Goal: Information Seeking & Learning: Check status

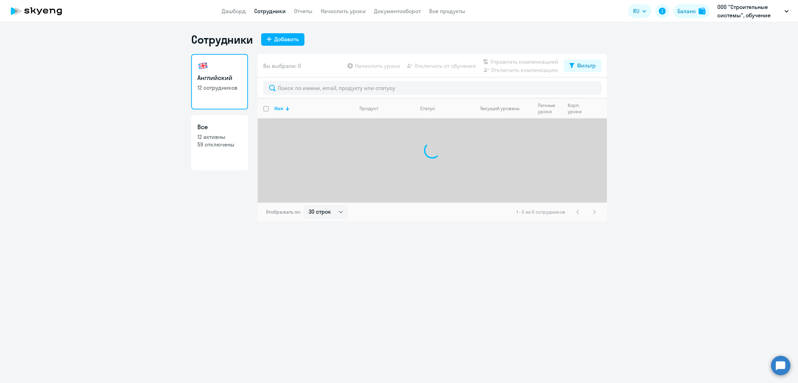
select select "30"
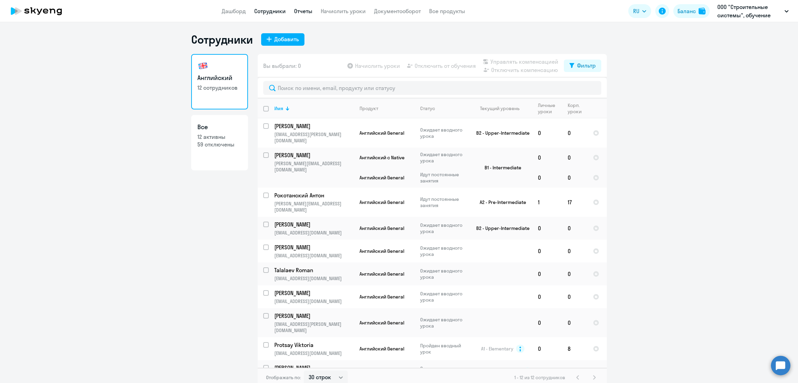
click at [304, 8] on link "Отчеты" at bounding box center [303, 11] width 18 height 7
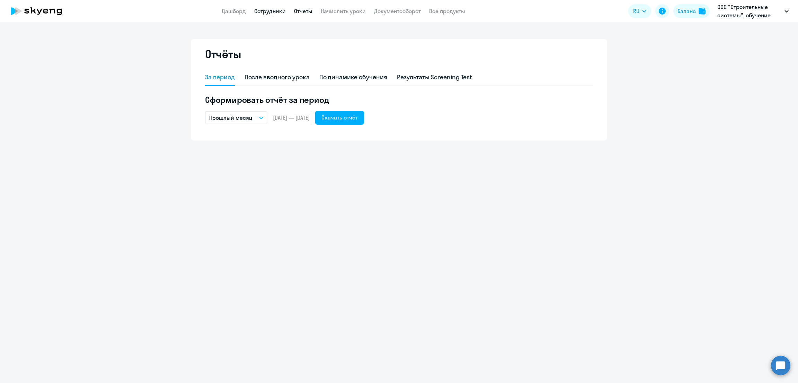
click at [277, 10] on link "Сотрудники" at bounding box center [270, 11] width 32 height 7
select select "30"
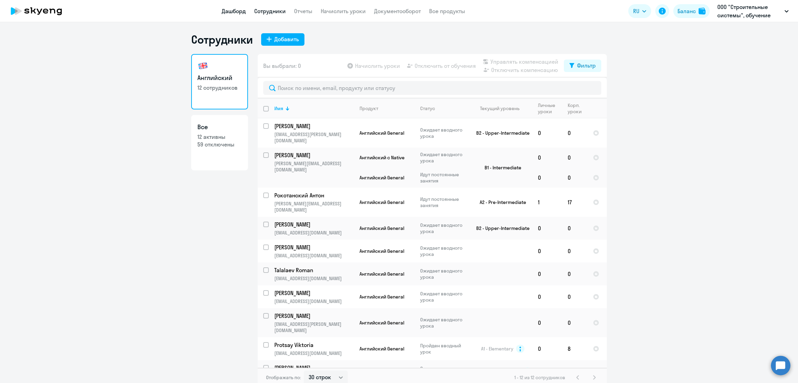
click at [227, 11] on link "Дашборд" at bounding box center [234, 11] width 24 height 7
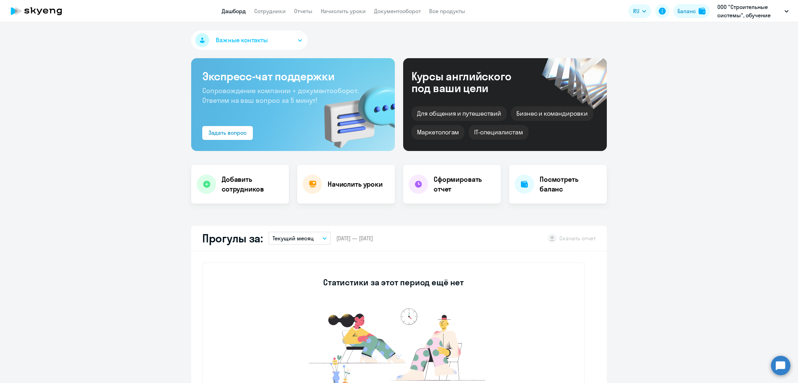
select select "30"
click at [278, 9] on link "Сотрудники" at bounding box center [270, 11] width 32 height 7
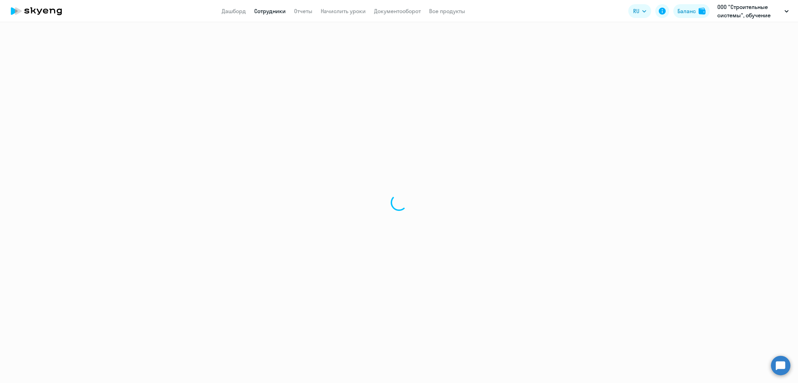
select select "30"
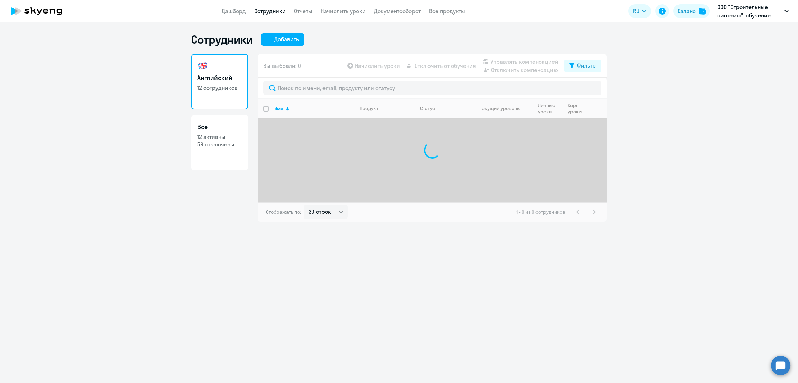
click at [598, 68] on div "Вы выбрали: 0 Начислить уроки Отключить от обучения Управлять компенсацией Откл…" at bounding box center [432, 66] width 349 height 24
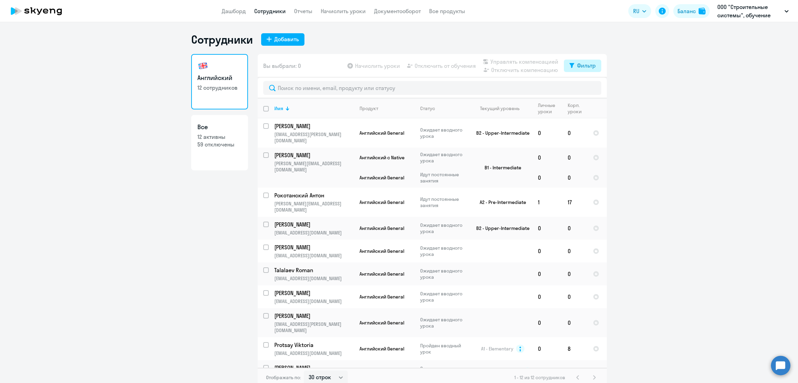
click at [583, 68] on div "Фильтр" at bounding box center [586, 65] width 19 height 8
click at [587, 87] on span at bounding box center [586, 88] width 12 height 7
click at [580, 88] on input "checkbox" at bounding box center [580, 88] width 0 height 0
checkbox input "true"
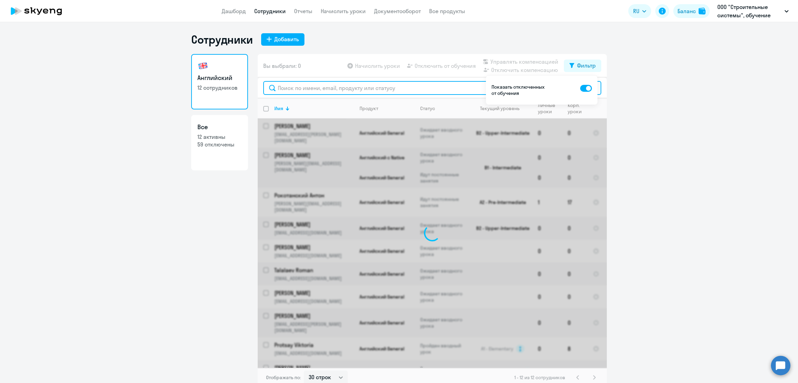
click at [429, 84] on input "text" at bounding box center [432, 88] width 338 height 14
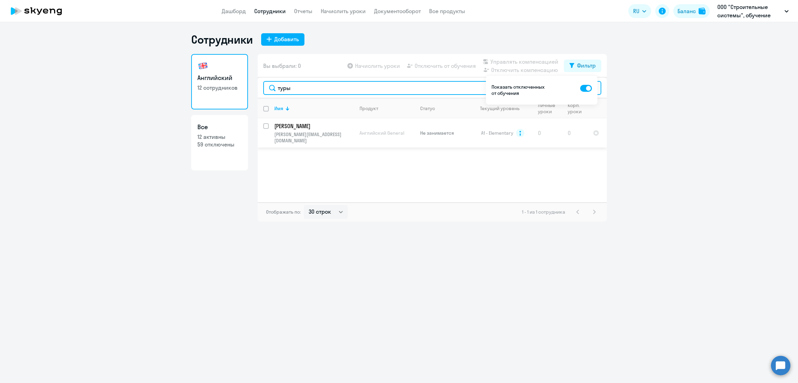
type input "туры"
click at [332, 134] on p "[PERSON_NAME][EMAIL_ADDRESS][DOMAIN_NAME]" at bounding box center [313, 137] width 79 height 12
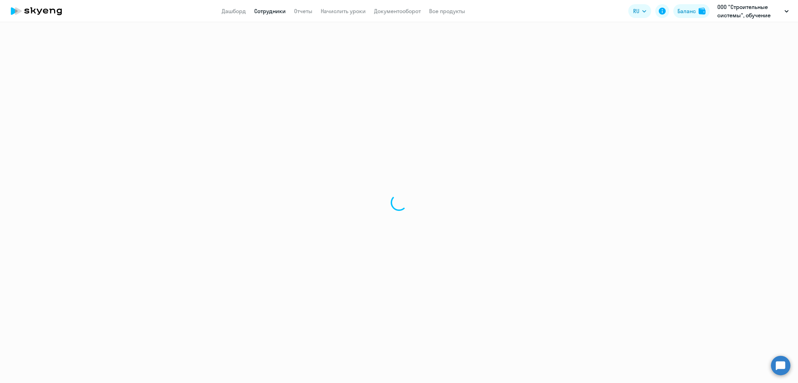
select select "english"
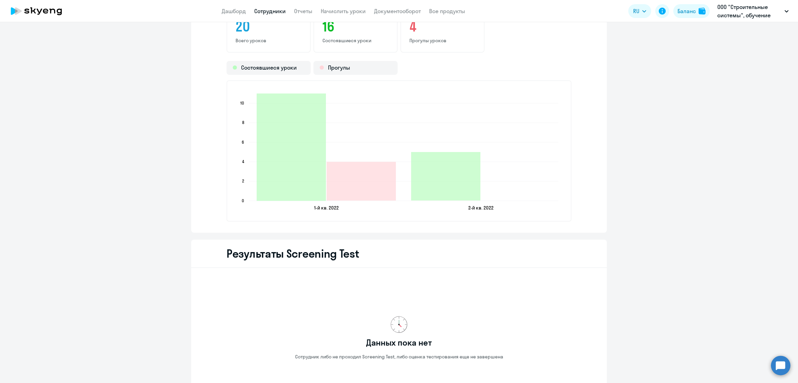
scroll to position [779, 0]
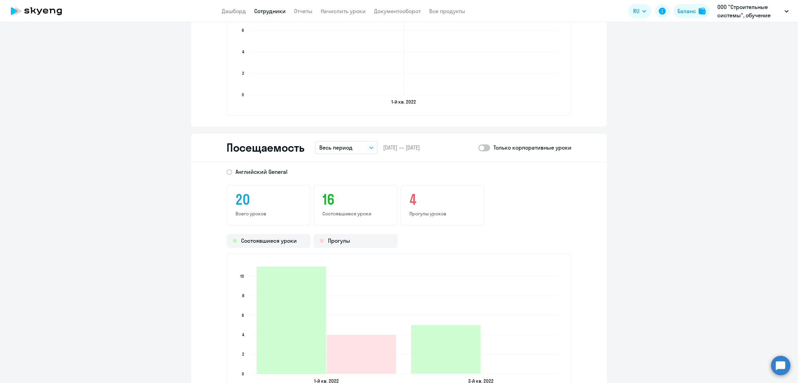
click at [339, 150] on p "Весь период" at bounding box center [335, 147] width 33 height 8
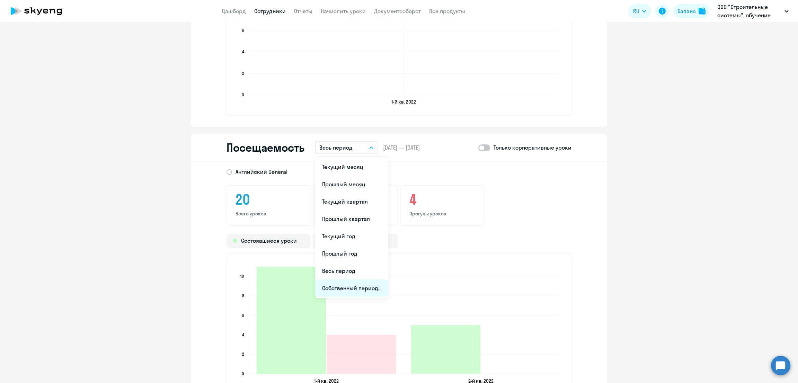
click at [348, 289] on li "Собственный период..." at bounding box center [351, 287] width 73 height 17
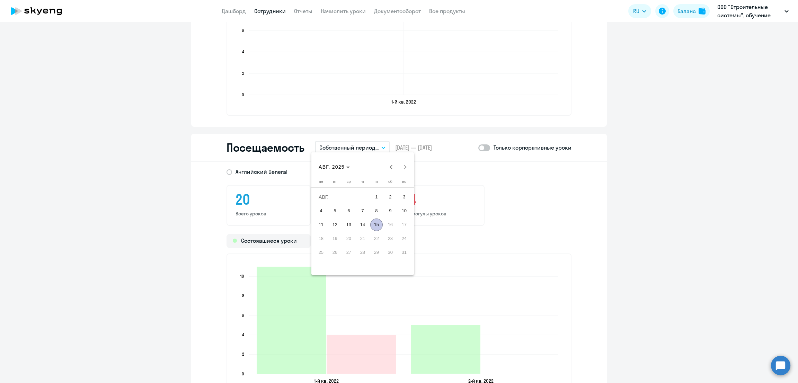
drag, startPoint x: 592, startPoint y: 234, endPoint x: 536, endPoint y: 104, distance: 141.2
click at [592, 234] on div at bounding box center [399, 191] width 798 height 383
